Goal: Task Accomplishment & Management: Manage account settings

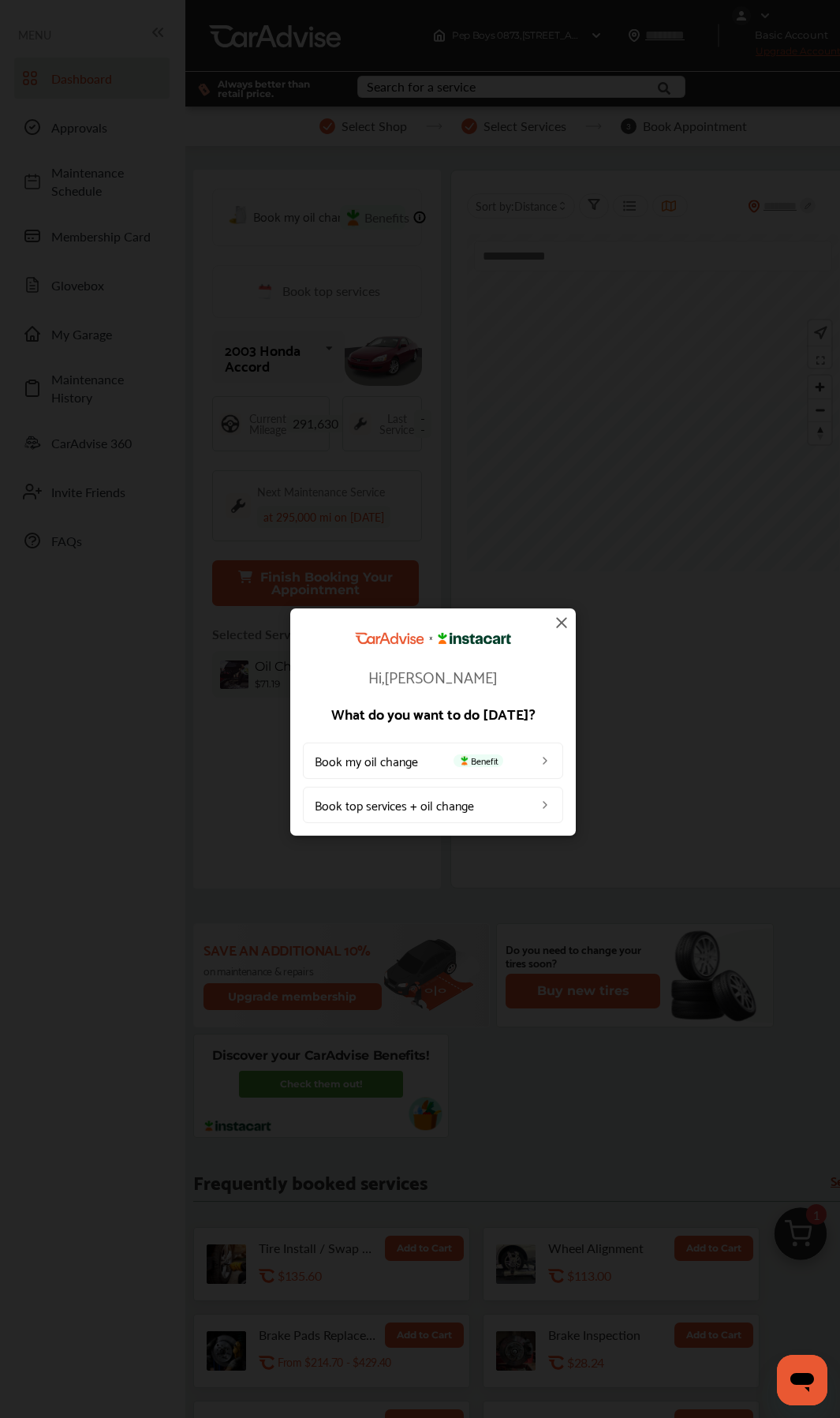
click at [567, 627] on img at bounding box center [562, 622] width 19 height 19
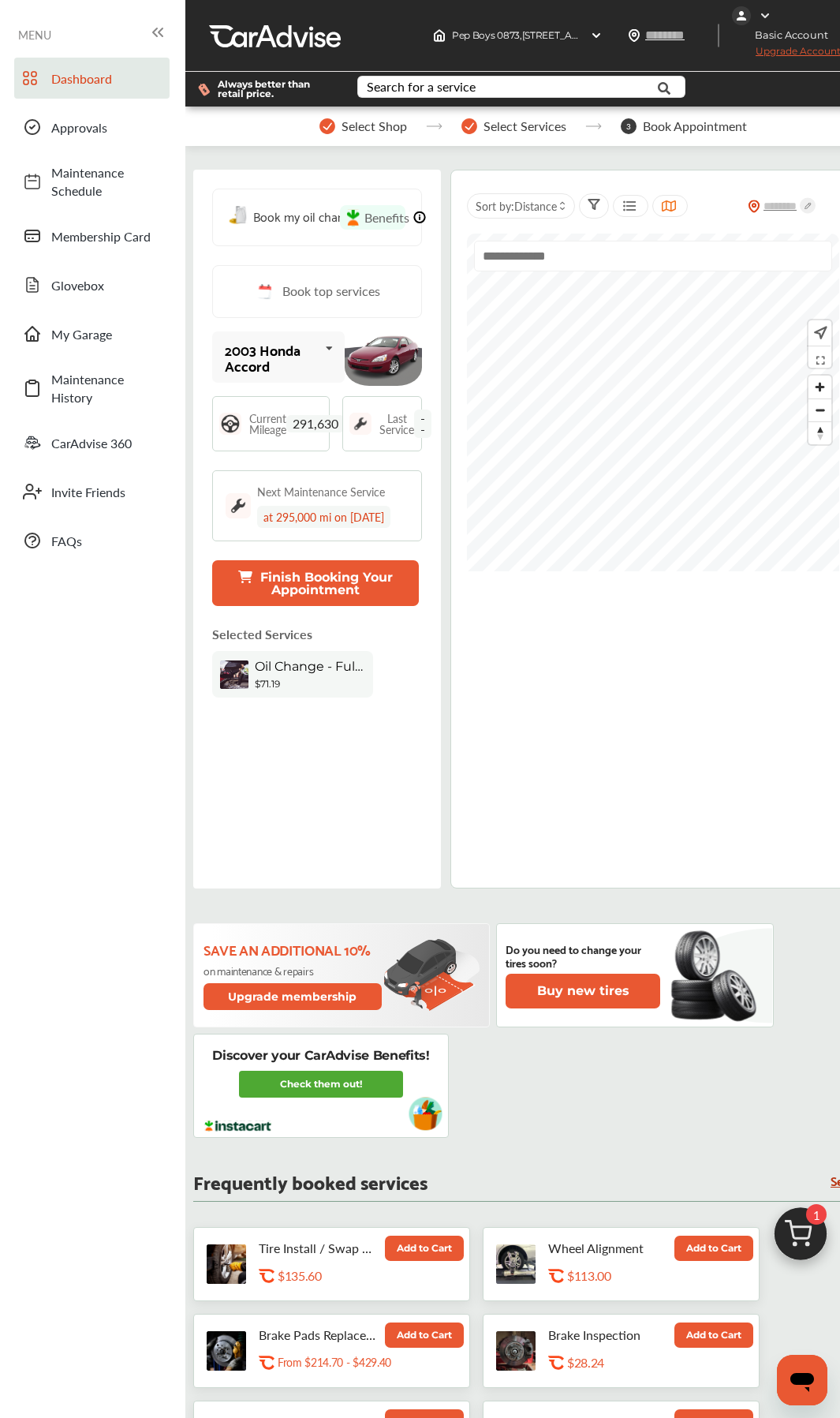
click at [771, 14] on img at bounding box center [765, 15] width 13 height 13
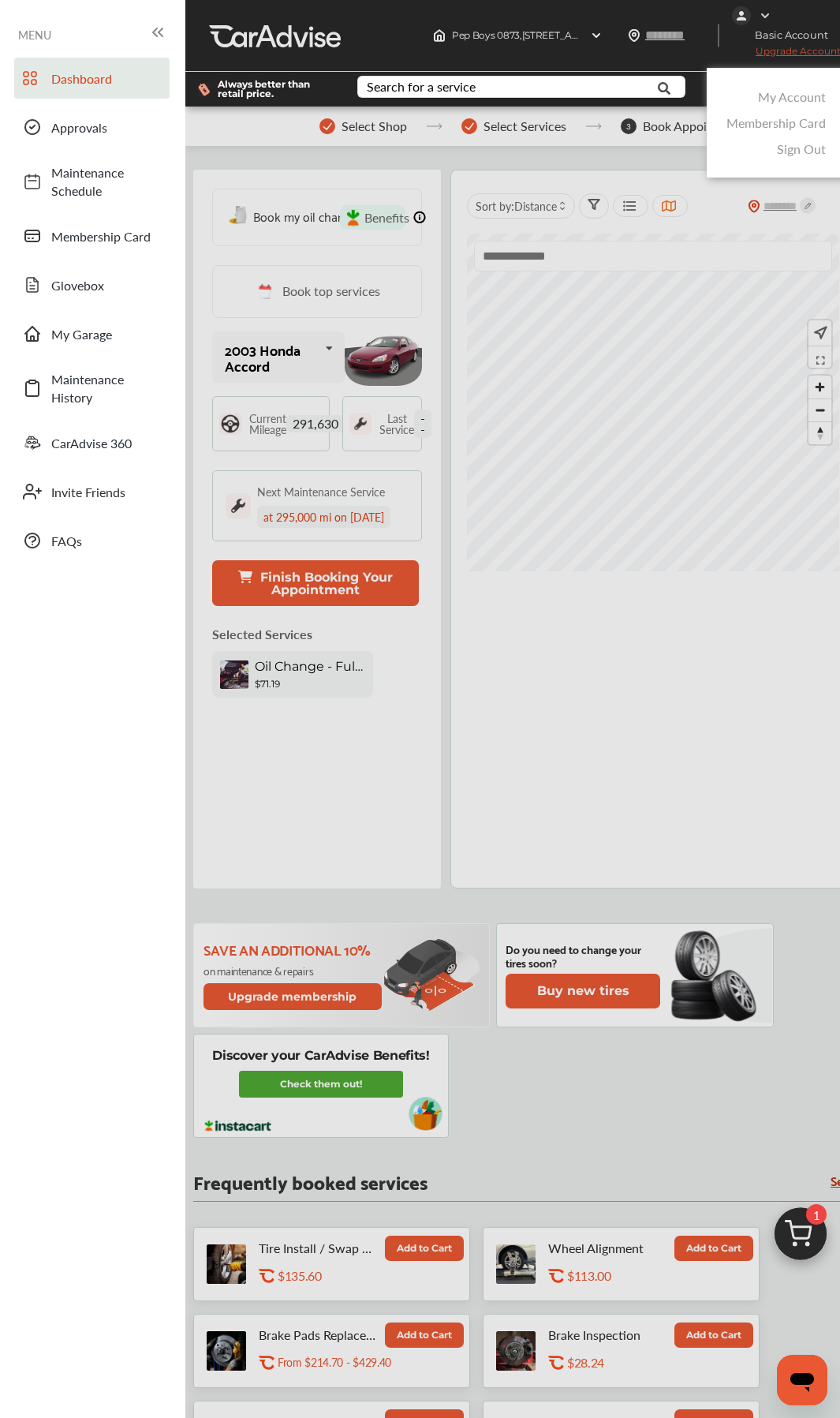
click at [796, 101] on link "My Account" at bounding box center [792, 96] width 68 height 18
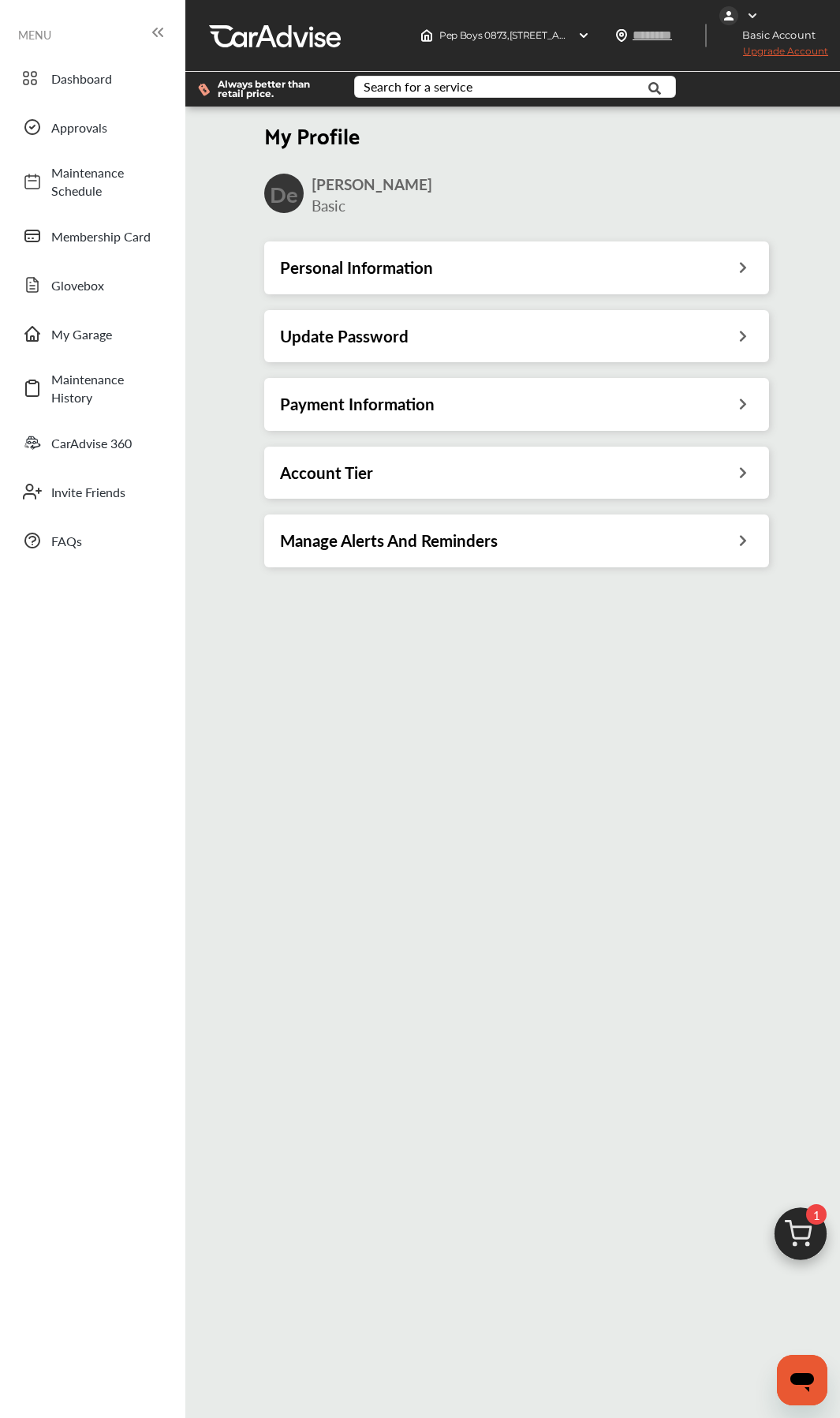
click at [425, 276] on h3 "Personal Information" at bounding box center [356, 267] width 153 height 20
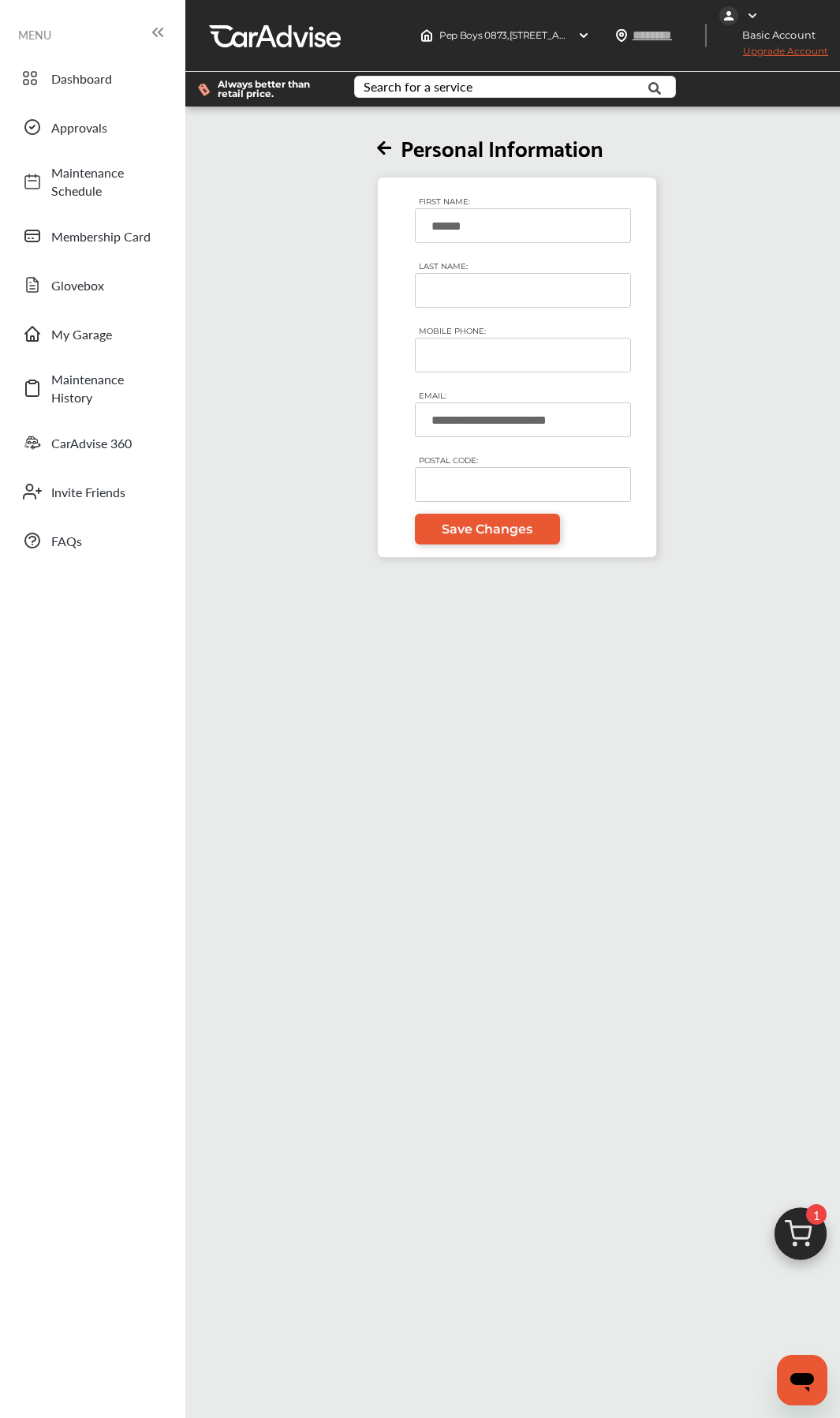
click at [480, 288] on input "LAST NAME:" at bounding box center [523, 290] width 216 height 35
